Goal: Transaction & Acquisition: Purchase product/service

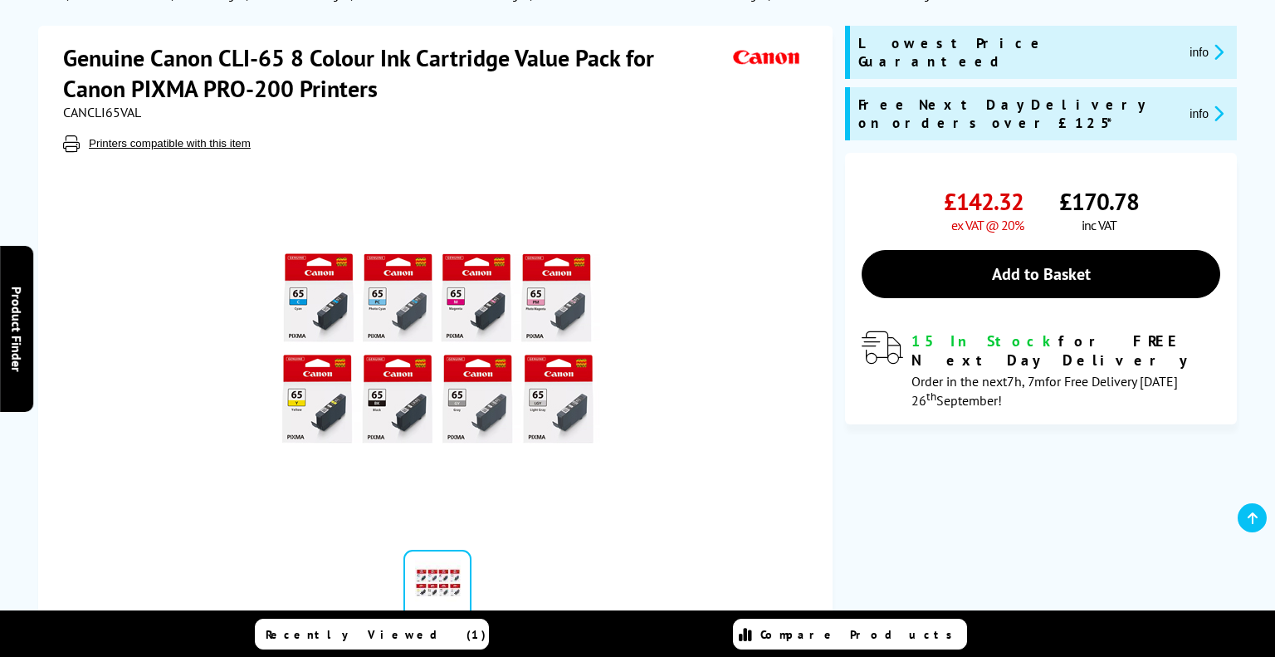
scroll to position [208, 0]
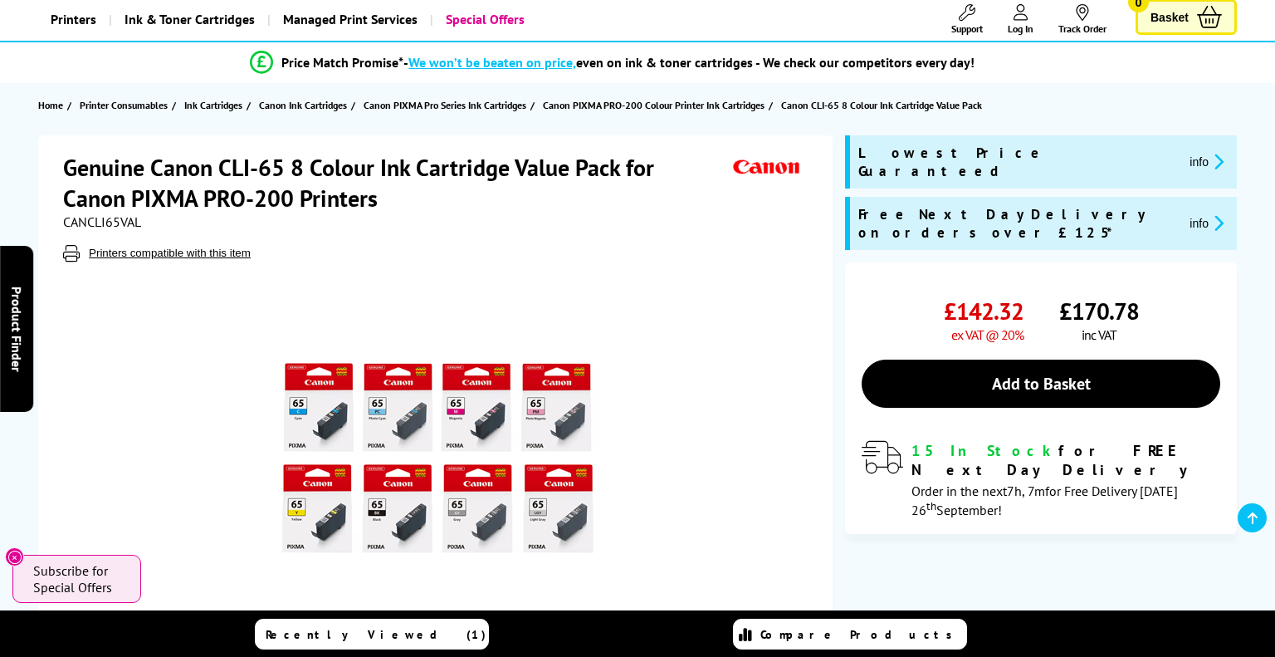
scroll to position [97, 0]
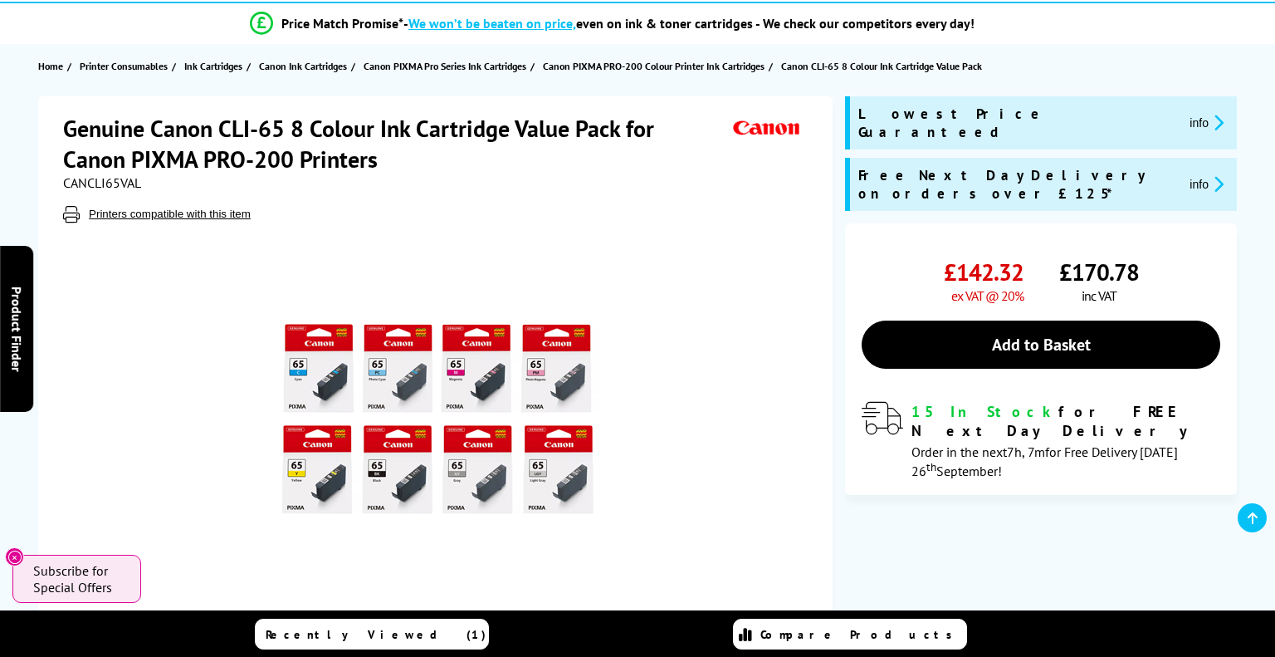
scroll to position [140, 0]
